Goal: Task Accomplishment & Management: Complete application form

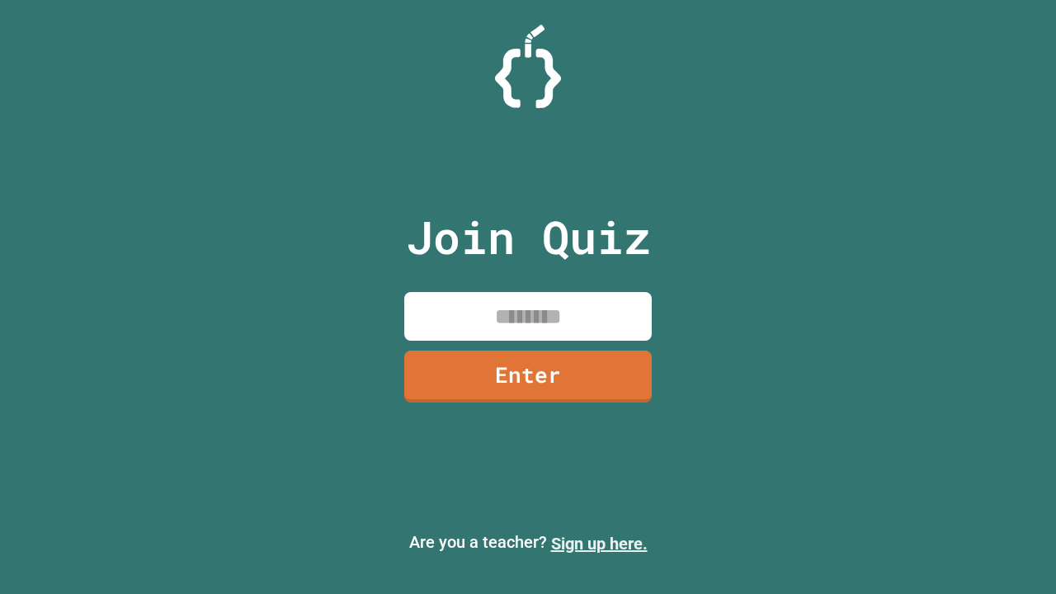
click at [599, 544] on link "Sign up here." at bounding box center [599, 544] width 97 height 20
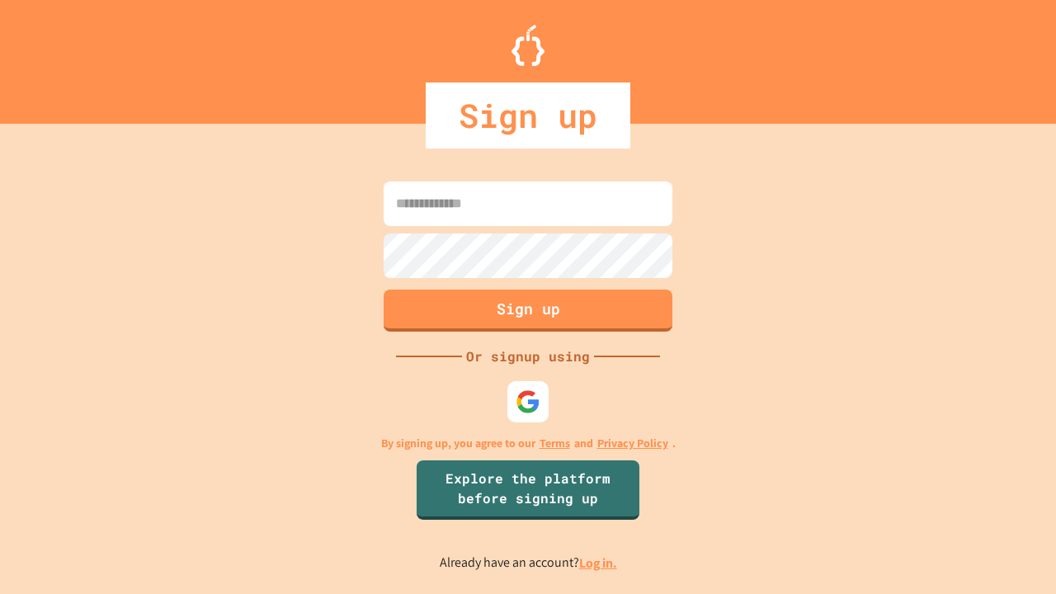
click at [599, 563] on link "Log in." at bounding box center [598, 562] width 38 height 17
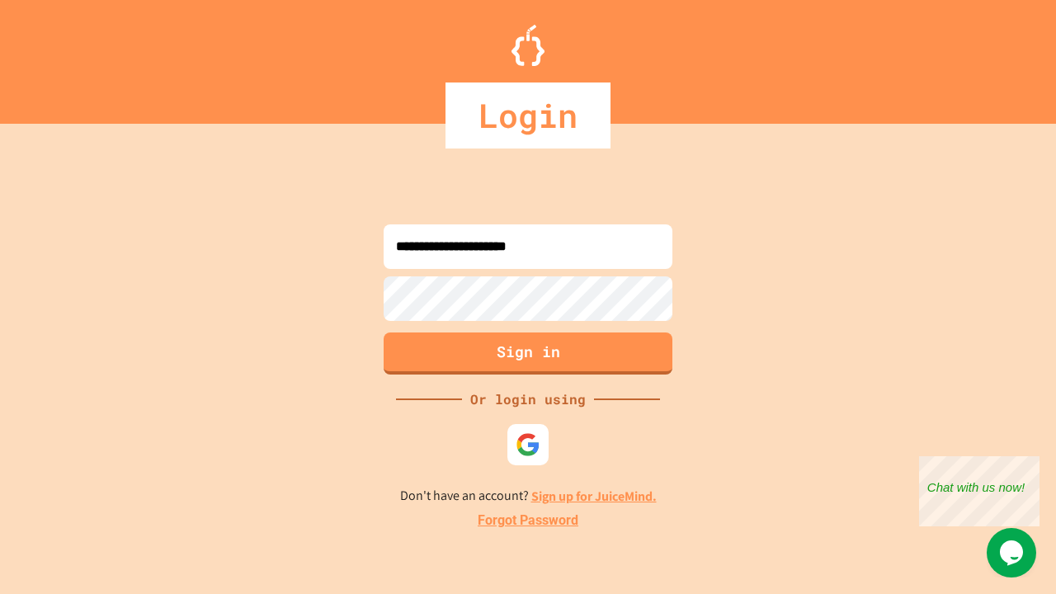
type input "**********"
